Goal: Task Accomplishment & Management: Manage account settings

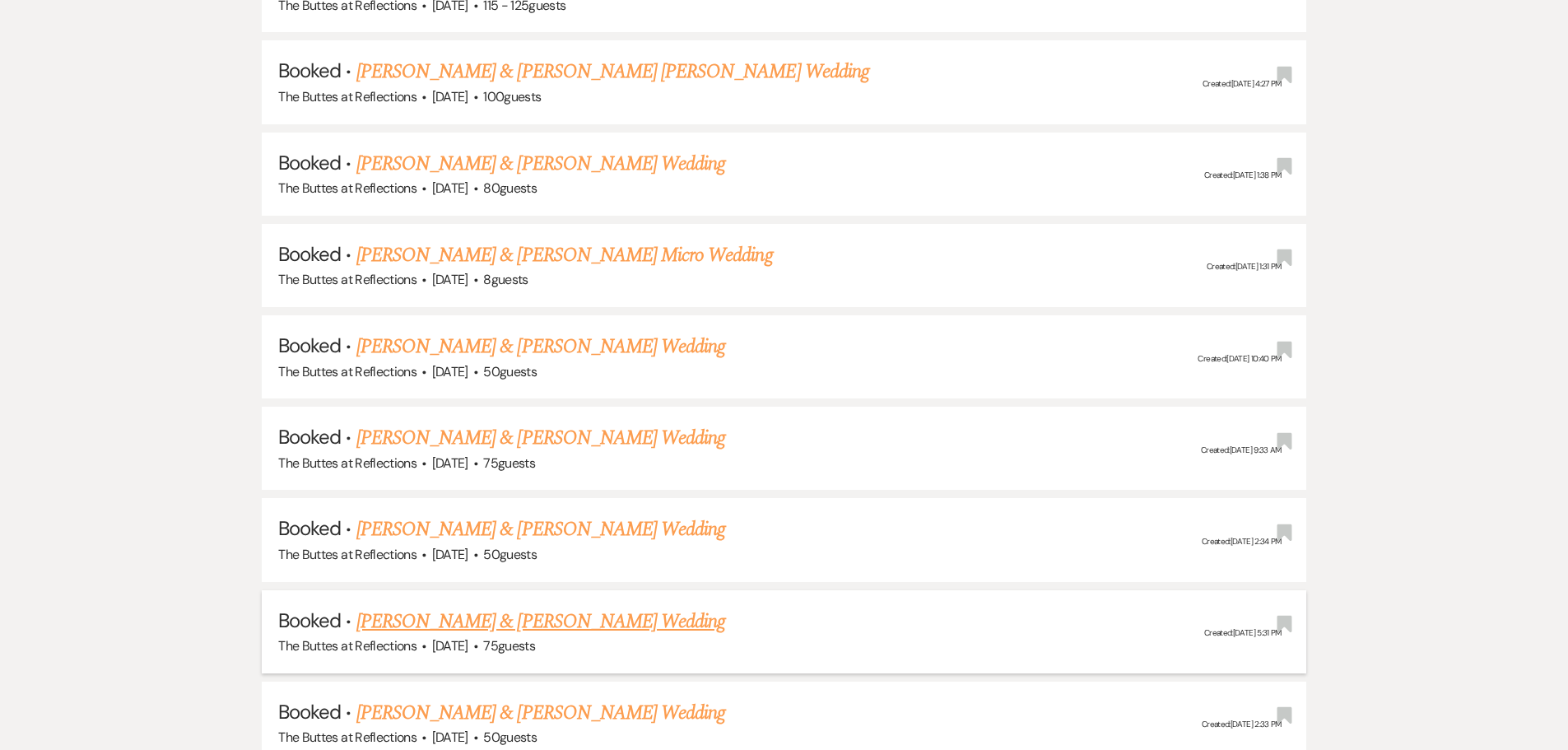
scroll to position [2141, 0]
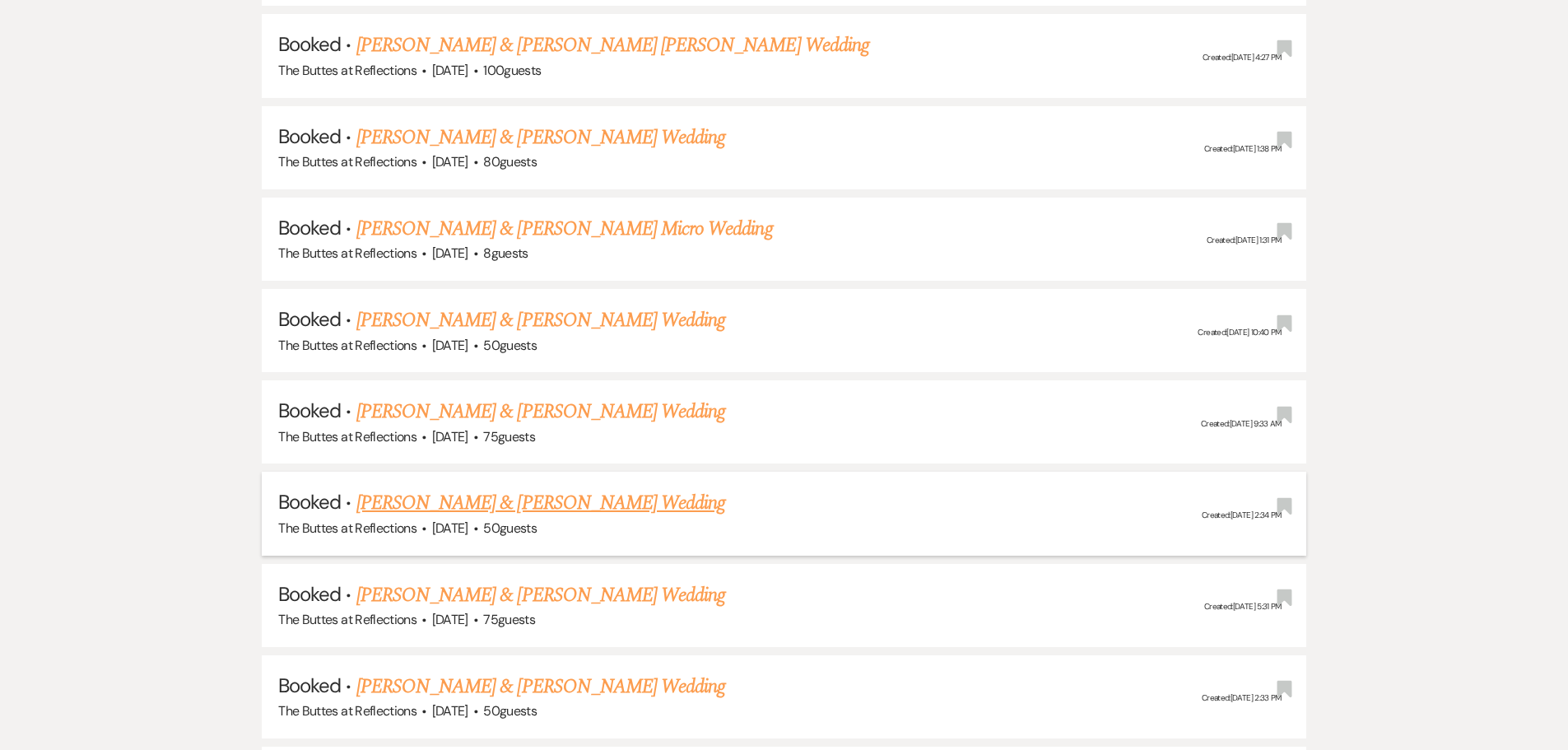
click at [445, 505] on link "[PERSON_NAME] & [PERSON_NAME] Wedding" at bounding box center [540, 503] width 369 height 30
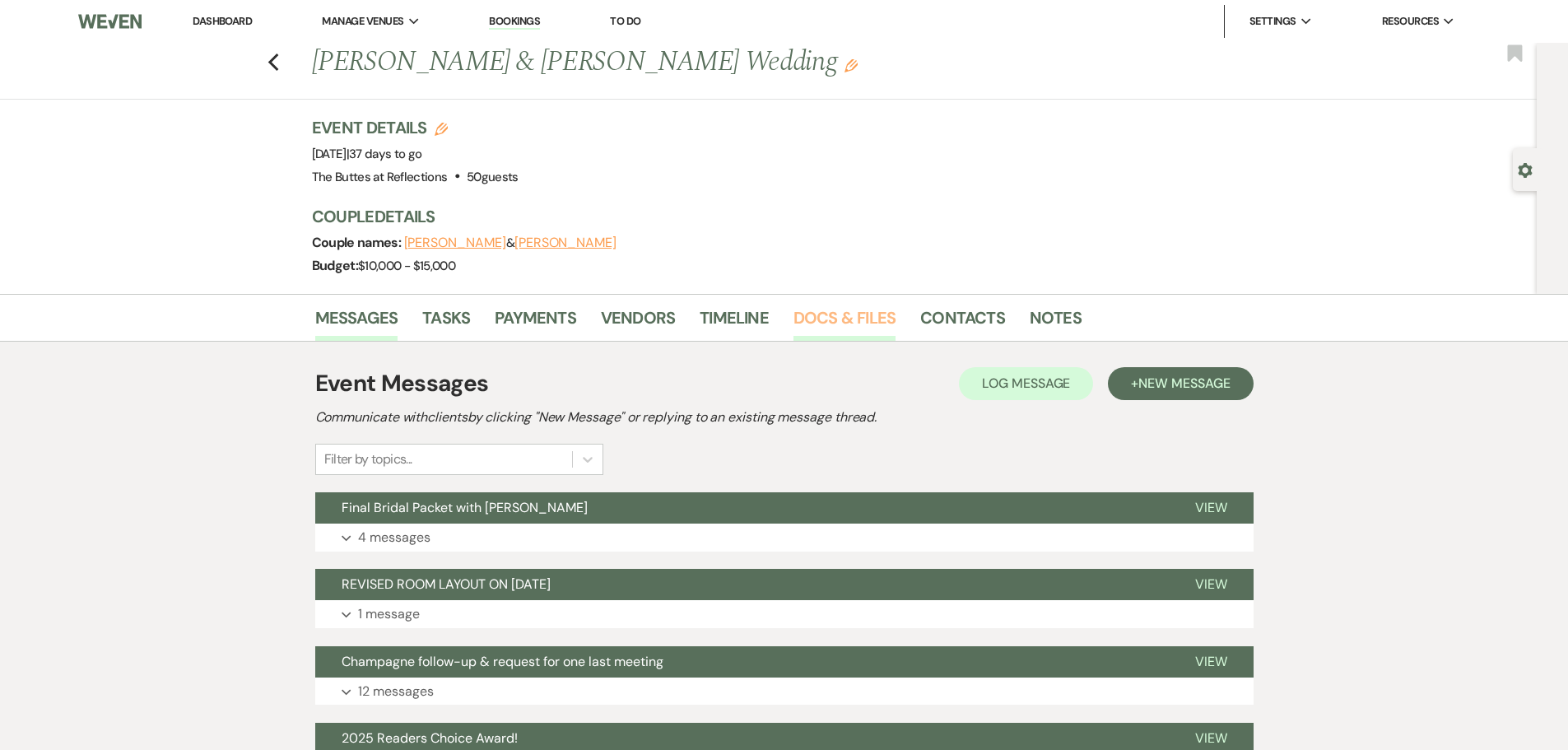
click at [846, 318] on link "Docs & Files" at bounding box center [844, 323] width 102 height 36
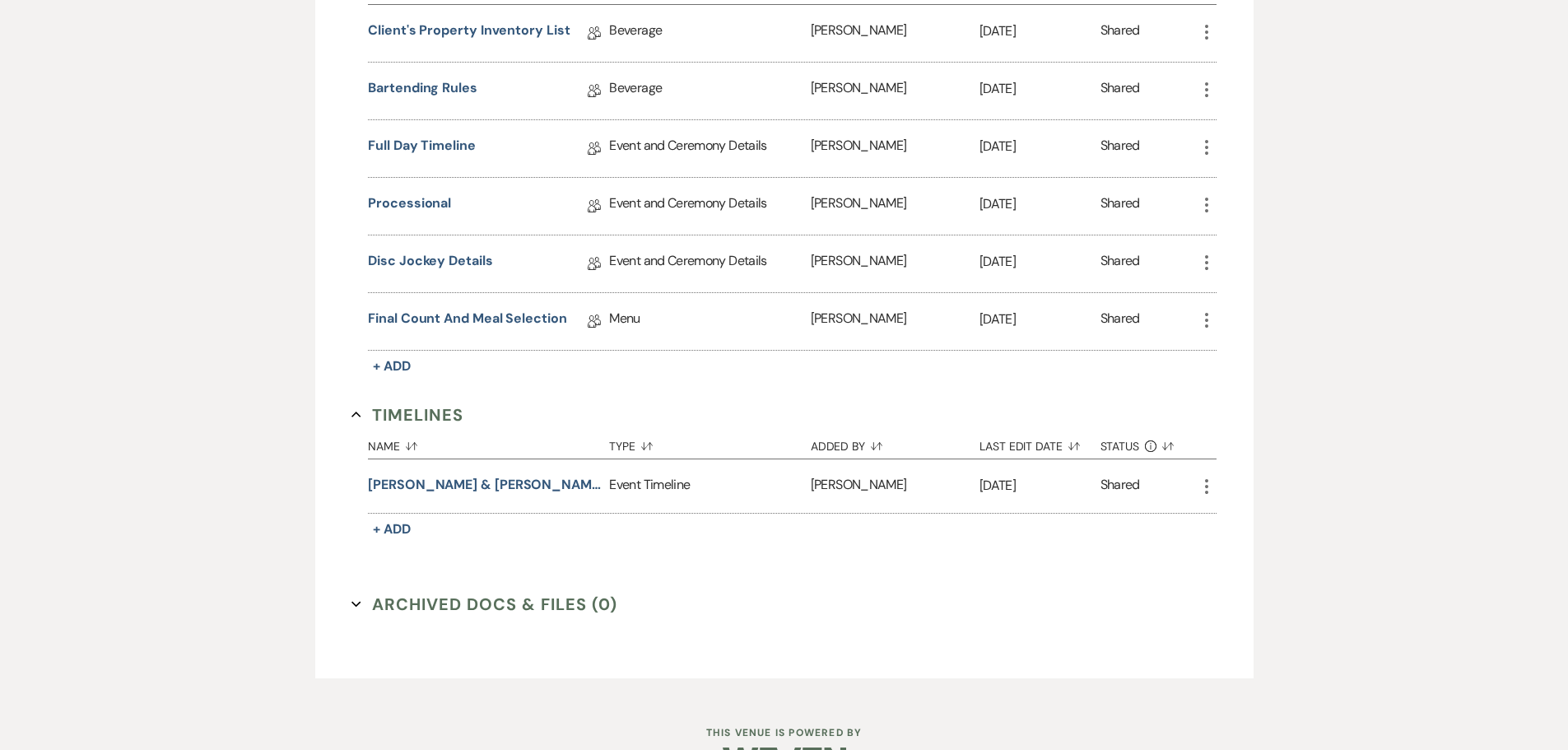
scroll to position [1318, 0]
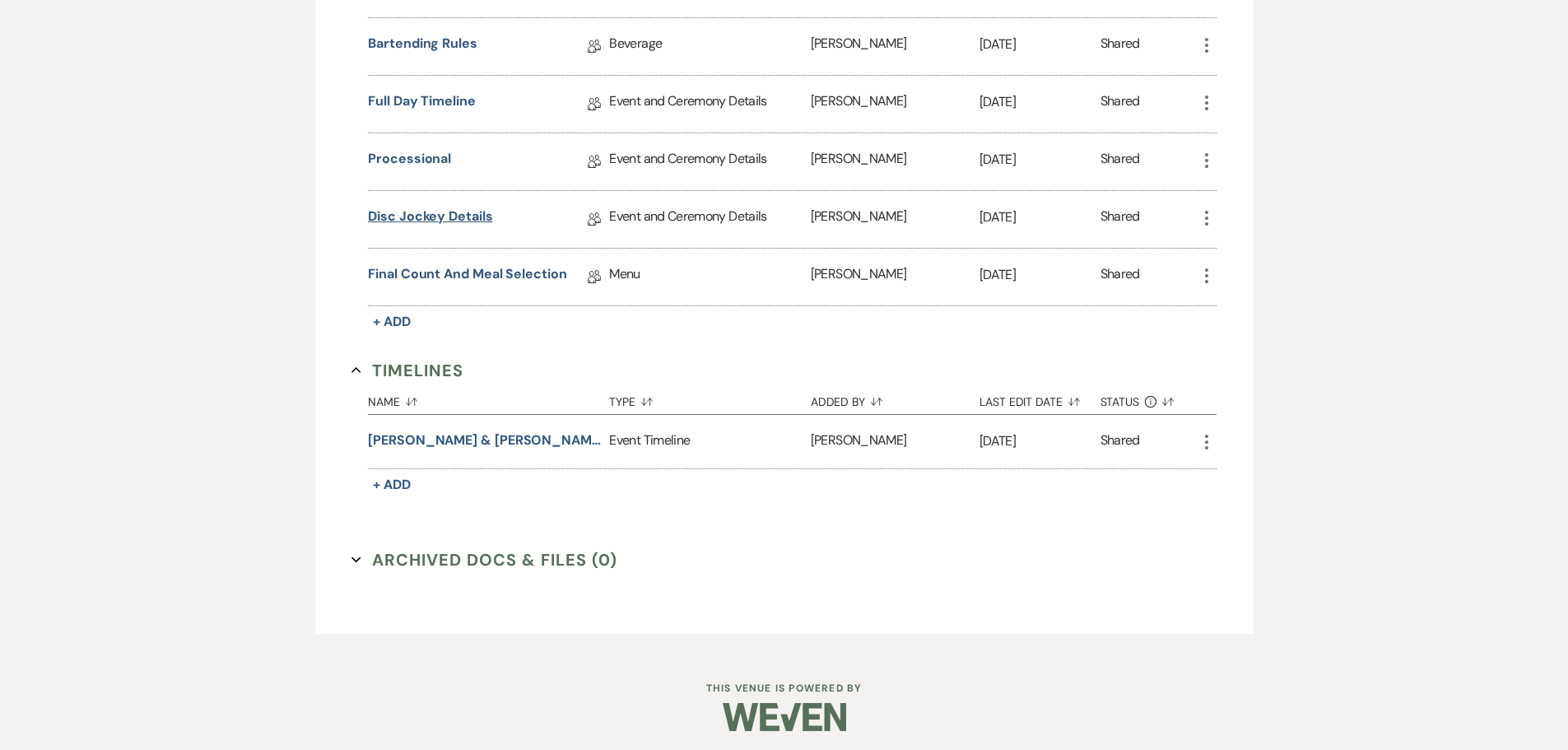
click at [421, 219] on link "Disc Jockey Details" at bounding box center [430, 219] width 125 height 26
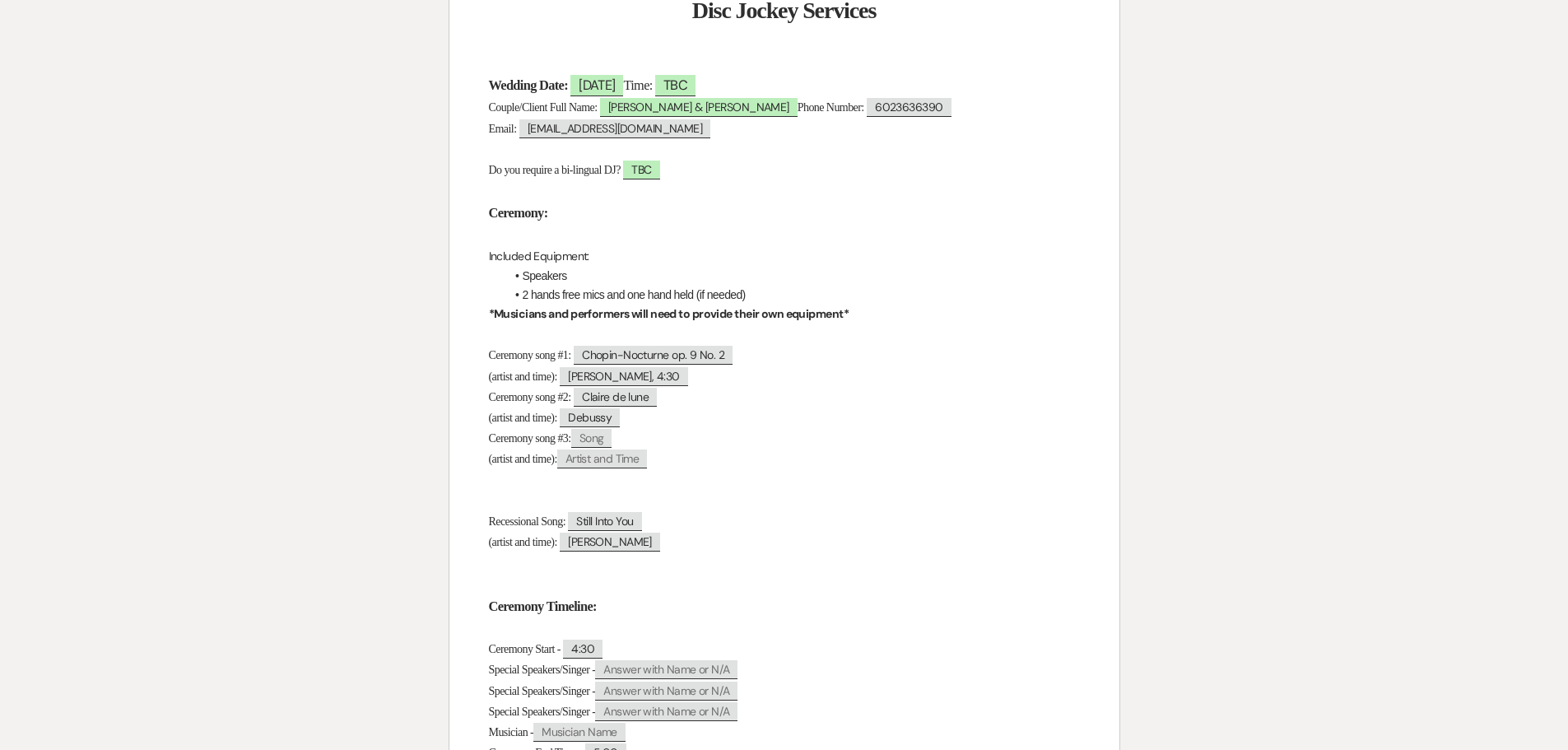
scroll to position [272, 0]
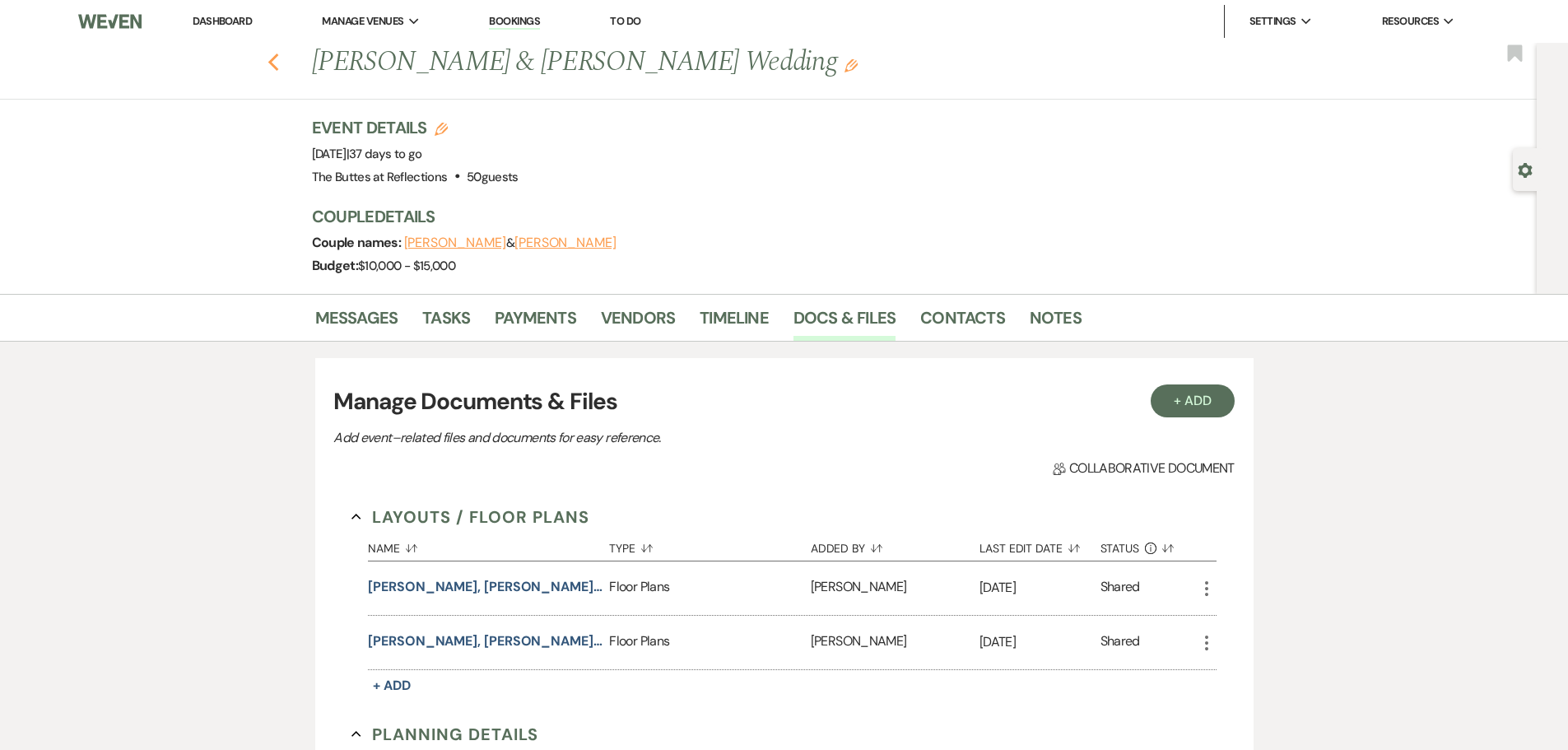
click at [276, 61] on use "button" at bounding box center [272, 62] width 10 height 18
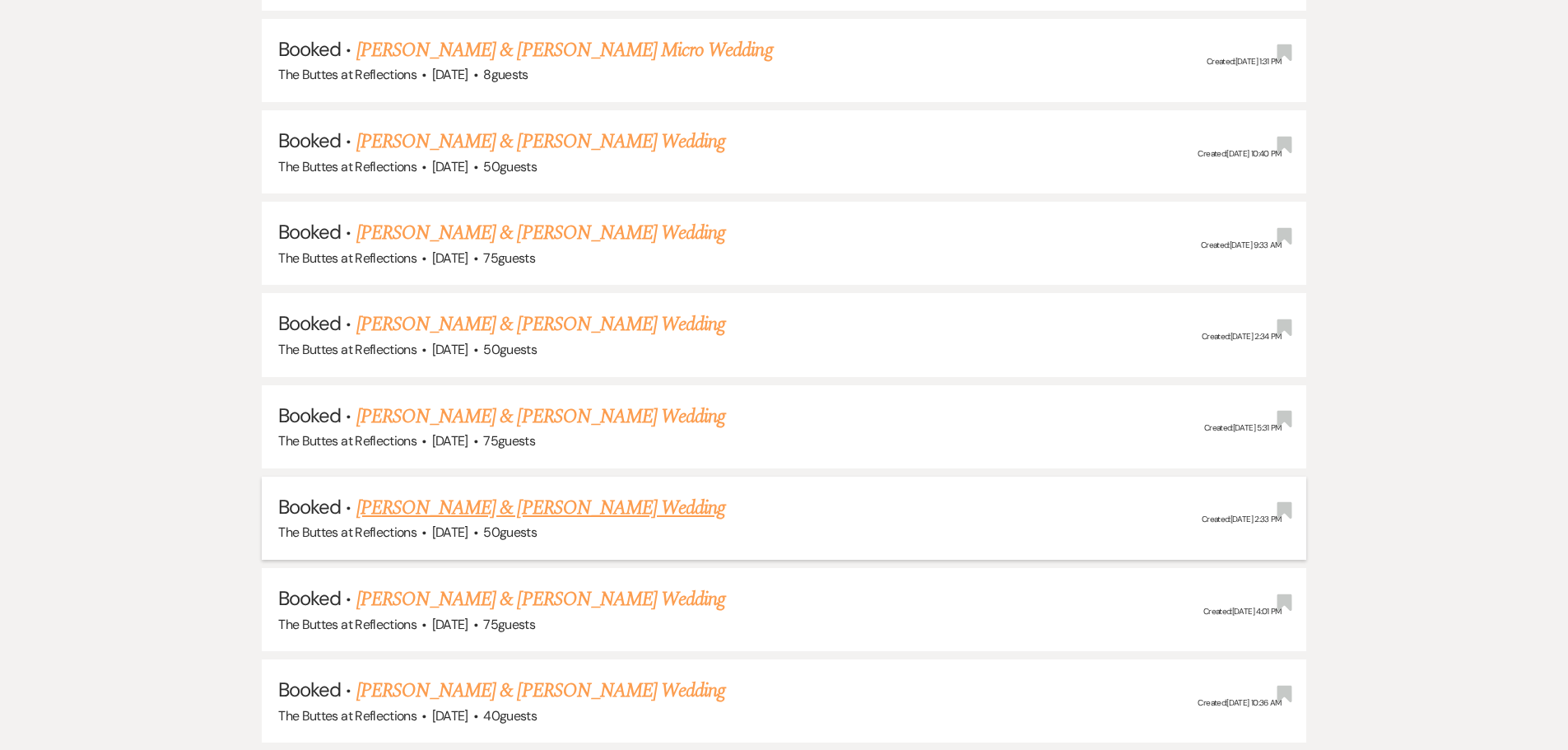
scroll to position [2388, 0]
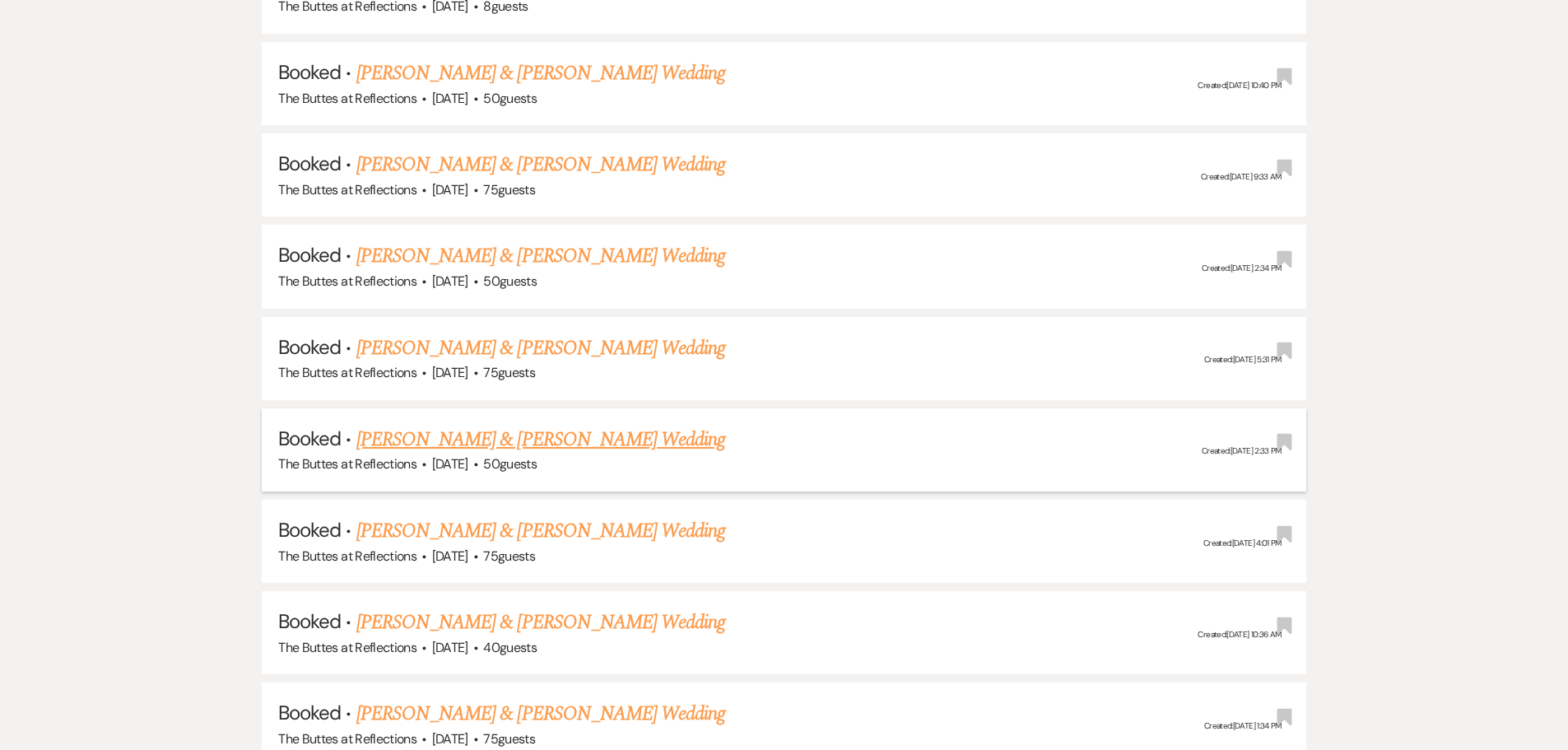
click at [421, 438] on link "[PERSON_NAME] & [PERSON_NAME] Wedding" at bounding box center [540, 439] width 369 height 30
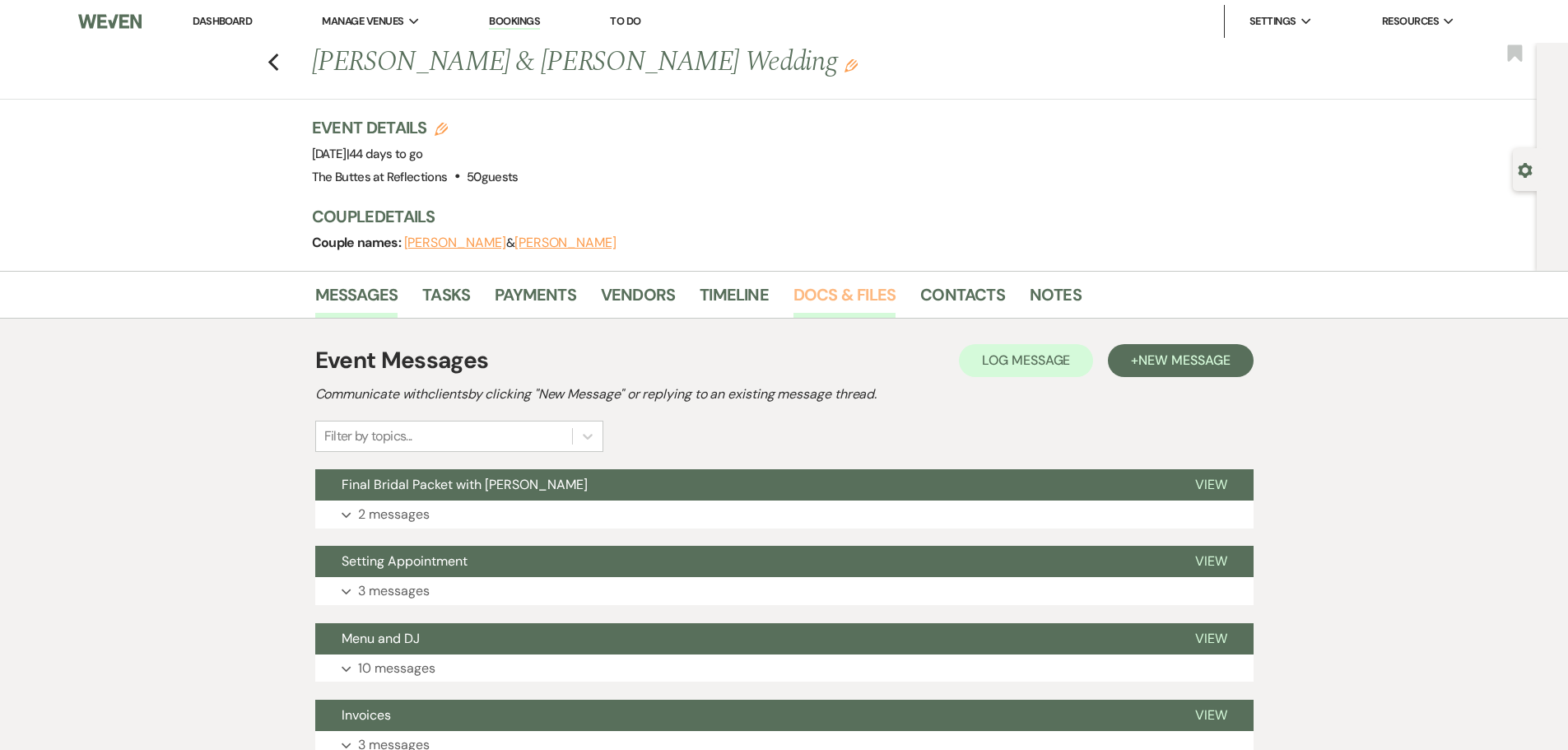
click at [836, 298] on link "Docs & Files" at bounding box center [844, 300] width 102 height 36
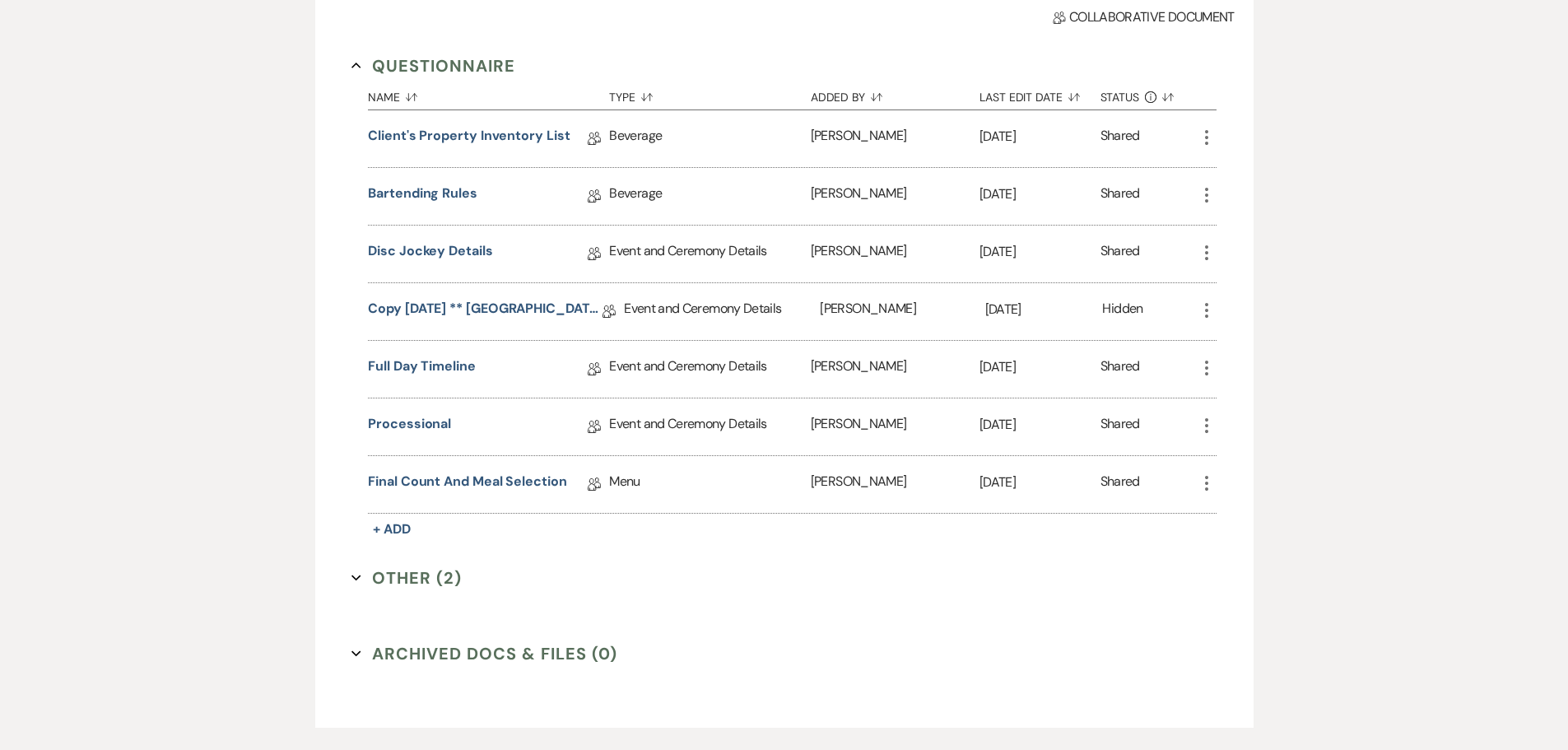
scroll to position [528, 0]
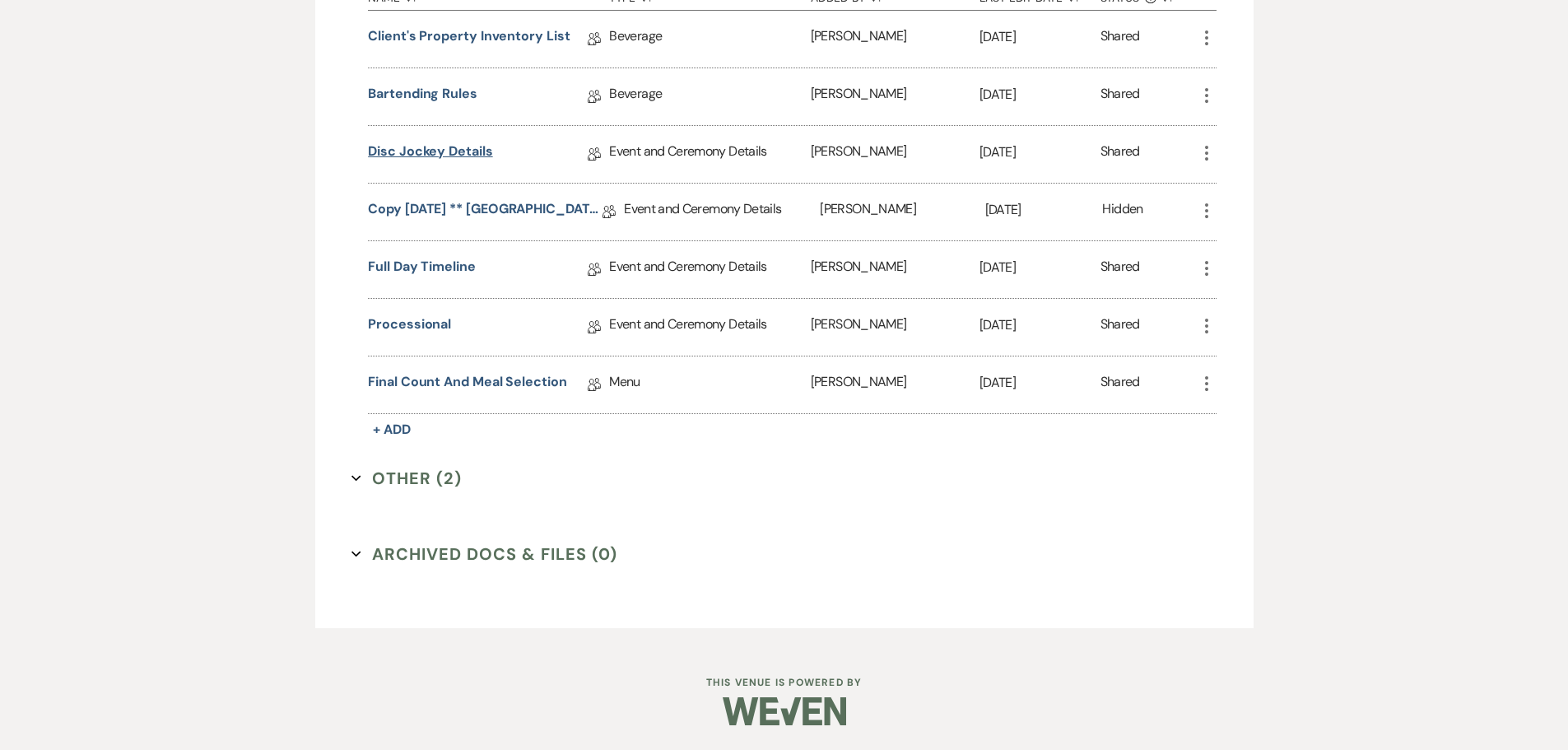
click at [412, 150] on link "Disc Jockey Details" at bounding box center [430, 154] width 125 height 26
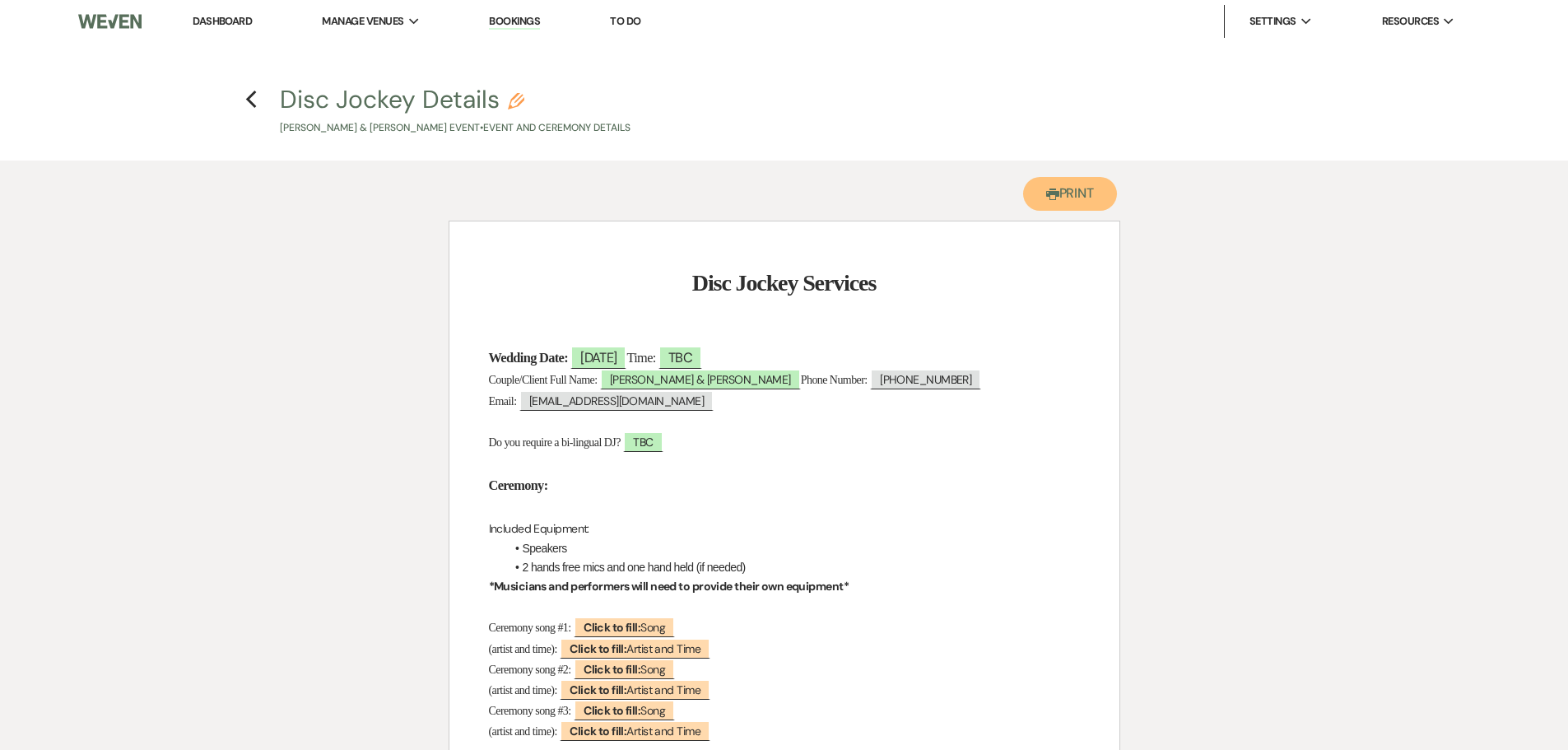
click at [1080, 185] on button "Printer Print" at bounding box center [1070, 193] width 94 height 33
click at [248, 100] on use "button" at bounding box center [251, 99] width 10 height 18
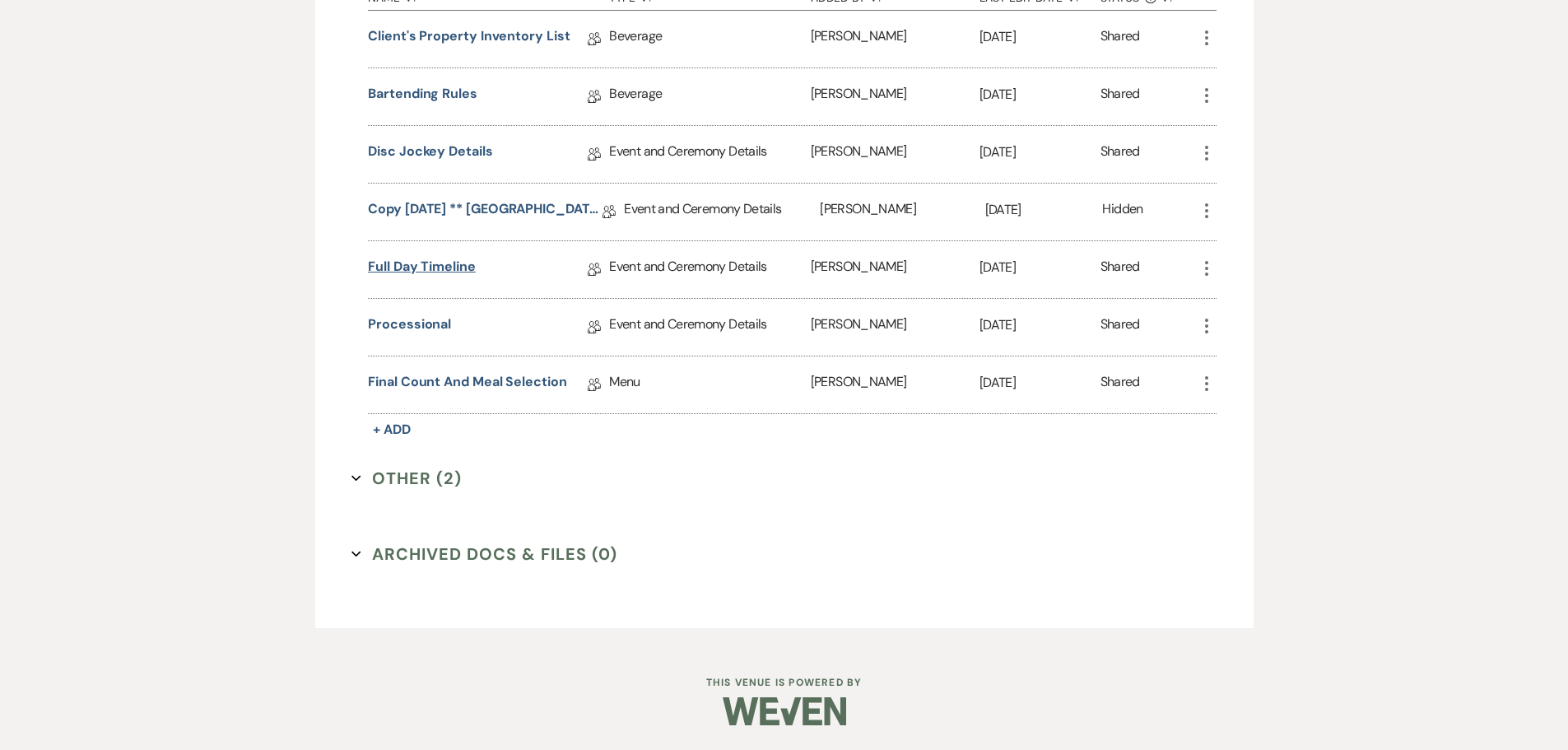
click at [410, 271] on link "Full Day Timeline" at bounding box center [421, 270] width 108 height 26
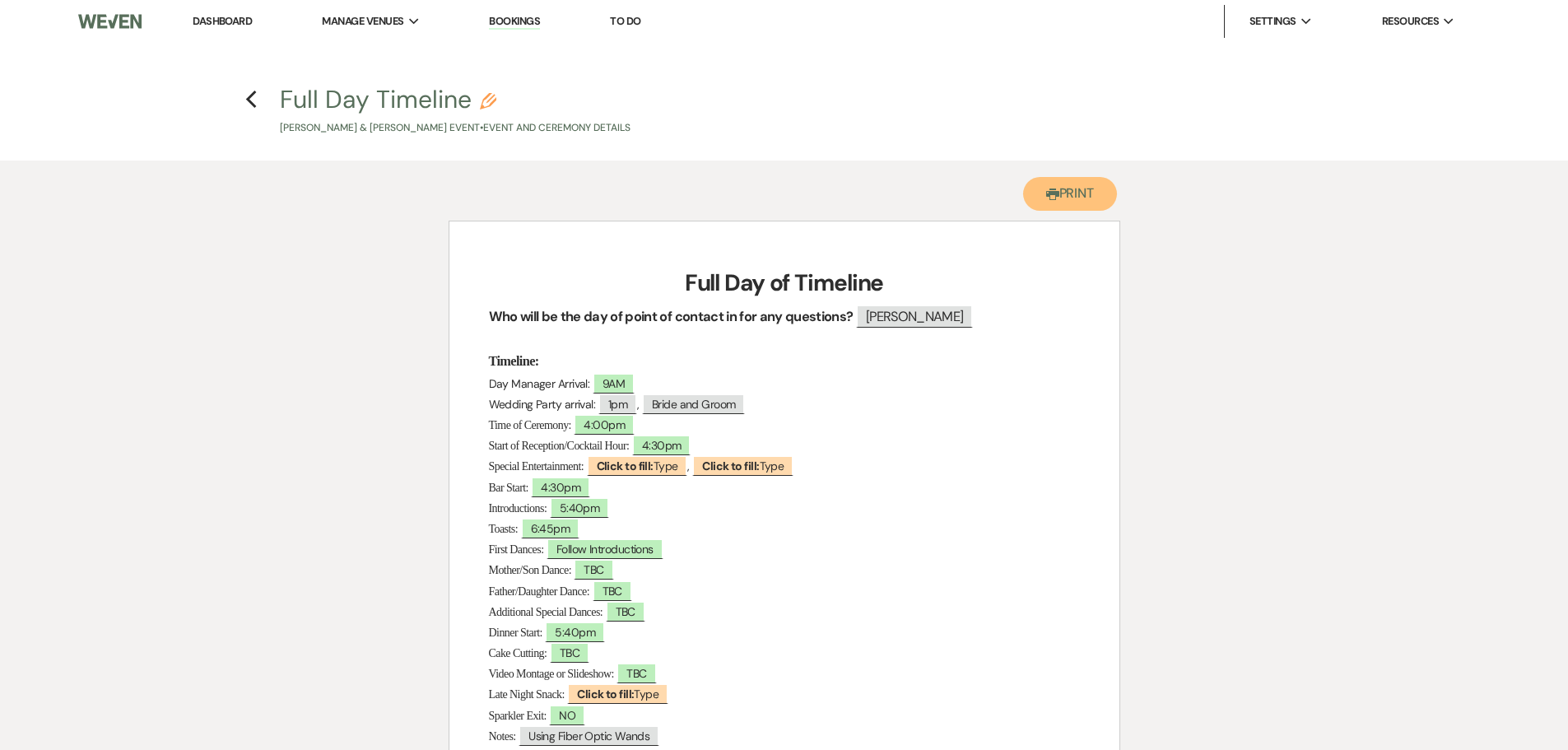
click at [1071, 191] on button "Printer Print" at bounding box center [1070, 193] width 94 height 33
click at [251, 99] on icon "Previous" at bounding box center [251, 99] width 12 height 20
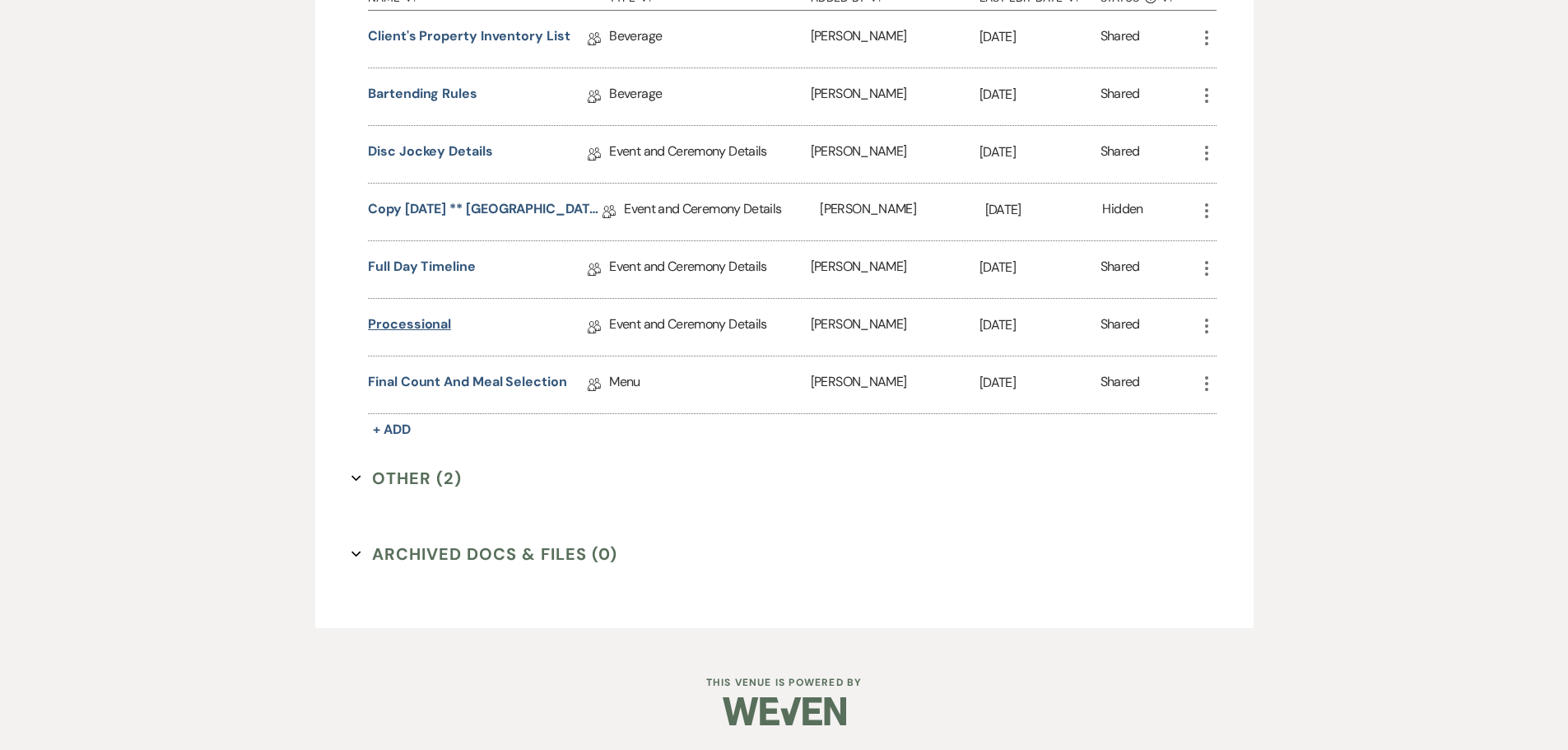
click at [382, 325] on link "Processional" at bounding box center [409, 327] width 83 height 26
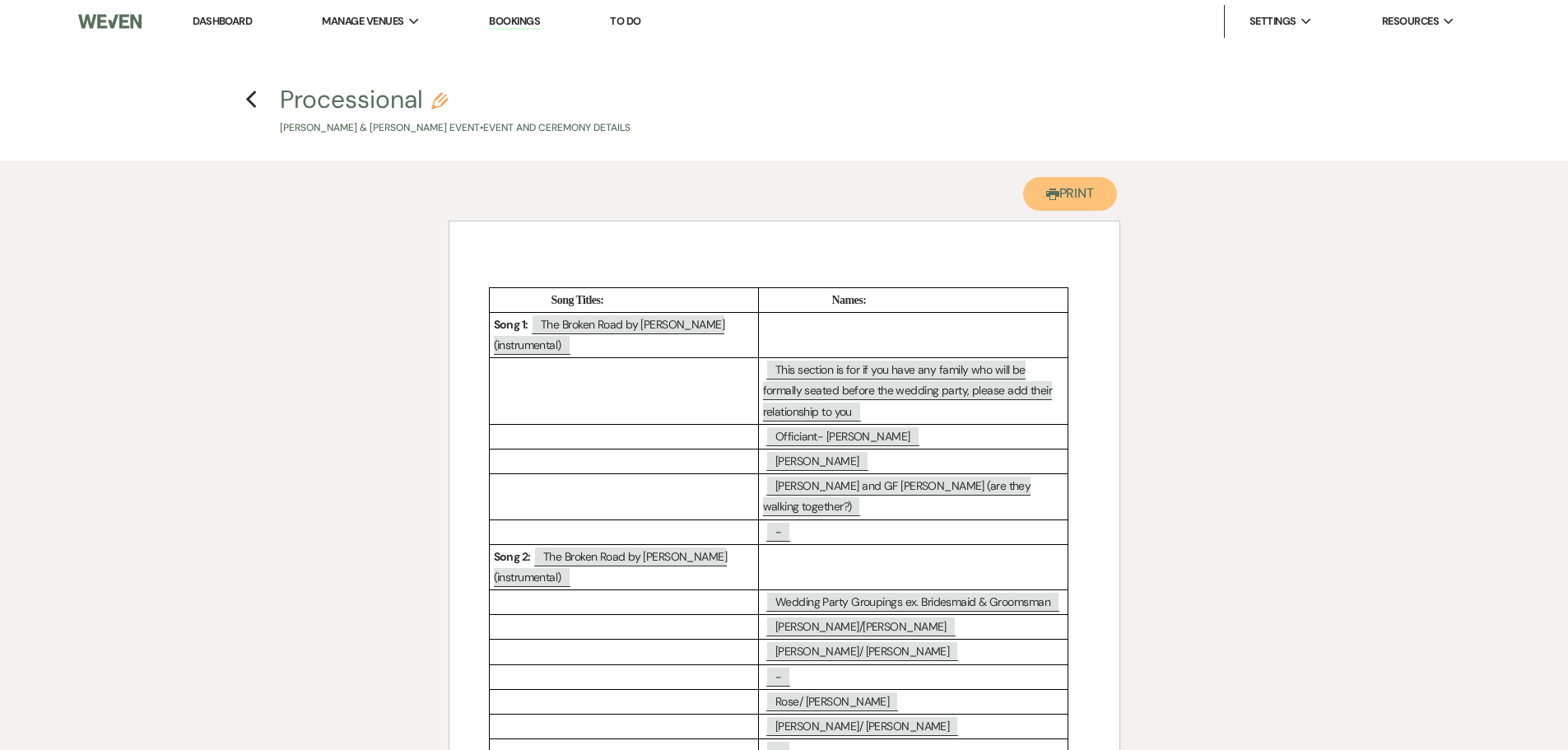
click at [1077, 186] on button "Printer Print" at bounding box center [1070, 193] width 94 height 33
click at [252, 100] on icon "Previous" at bounding box center [251, 99] width 12 height 20
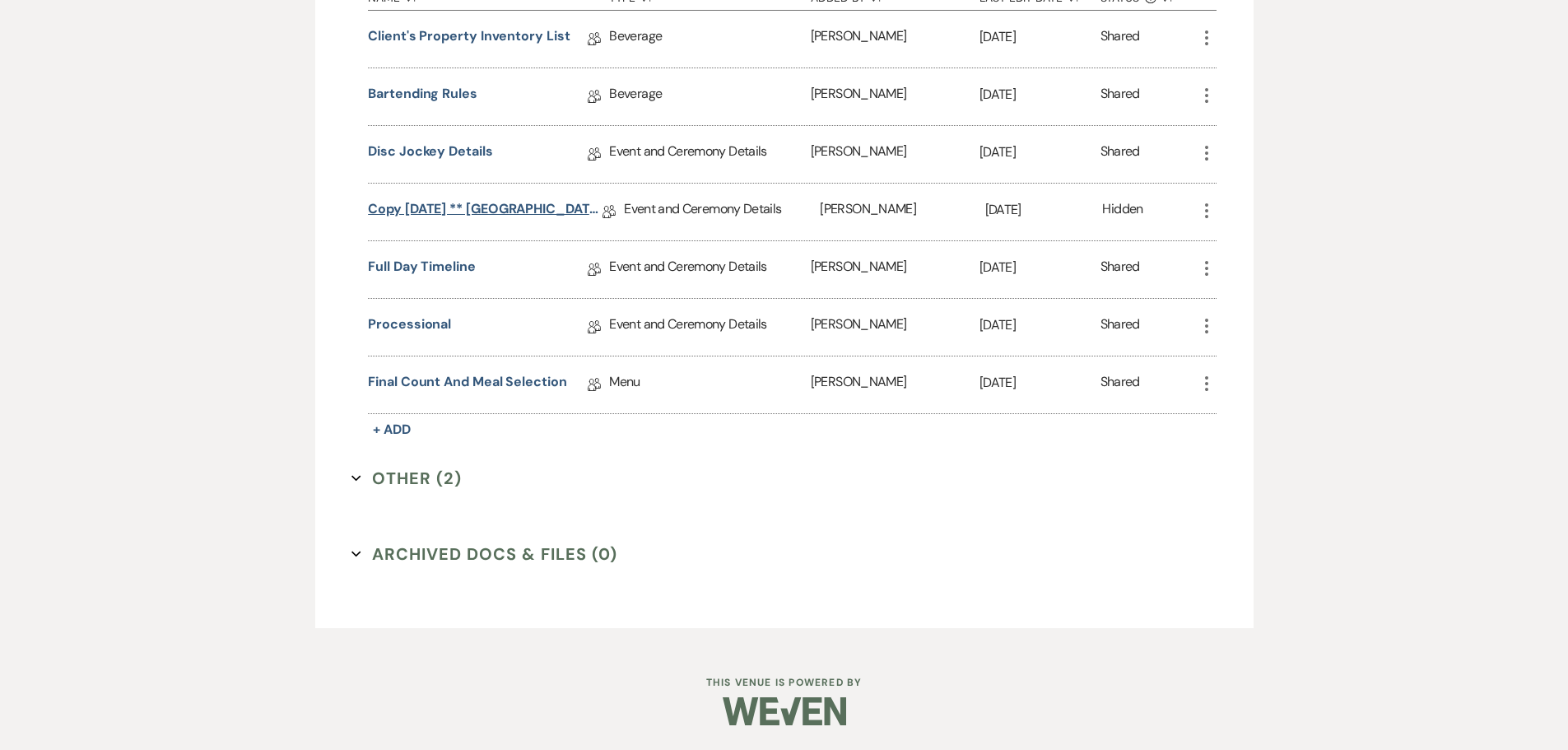
click at [429, 205] on link "Copy [DATE] ** [GEOGRAPHIC_DATA][PERSON_NAME] [DATE] Succulent Wedding Details" at bounding box center [485, 212] width 234 height 26
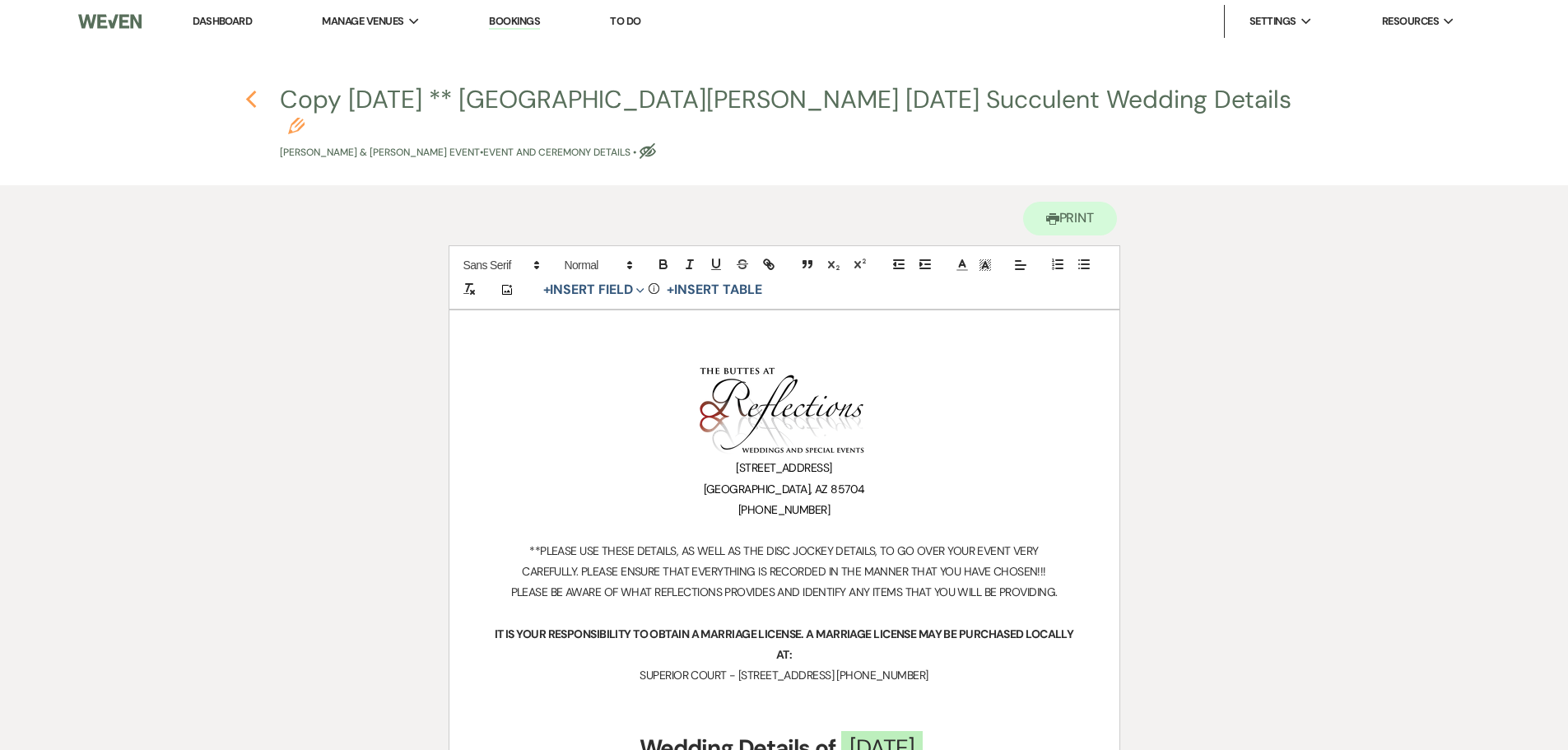
click at [251, 101] on use "button" at bounding box center [251, 99] width 10 height 18
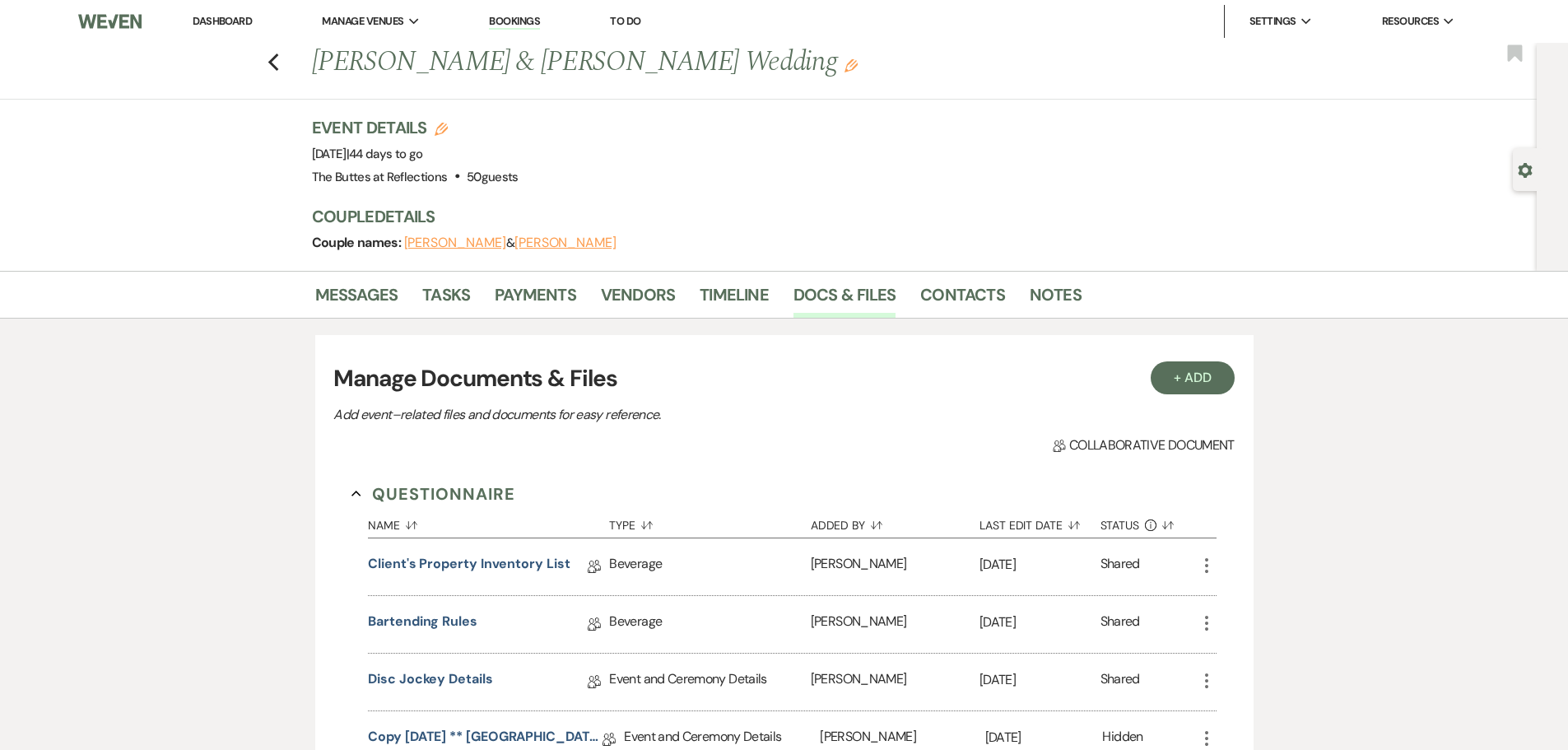
scroll to position [528, 0]
